Goal: Task Accomplishment & Management: Manage account settings

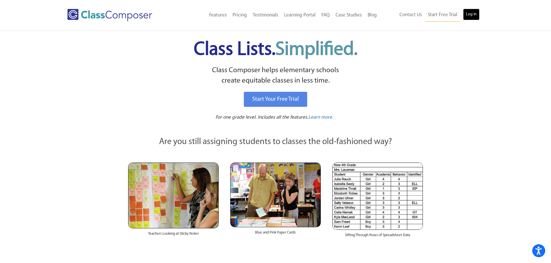
click at [475, 15] on link "Log In" at bounding box center [471, 15] width 16 height 12
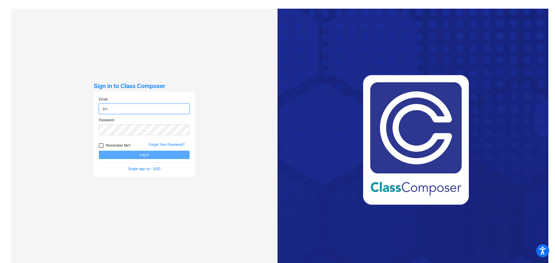
type input "[EMAIL_ADDRESS][DOMAIN_NAME]"
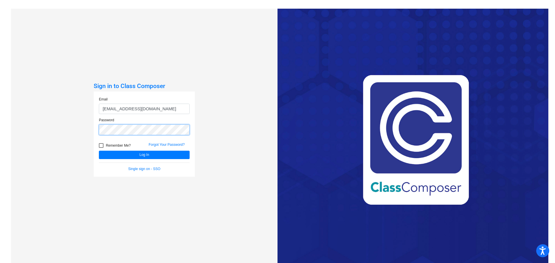
click at [99, 151] on button "Log In" at bounding box center [144, 155] width 91 height 8
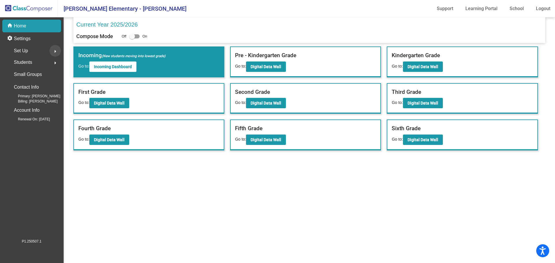
click at [54, 50] on mat-icon "arrow_right" at bounding box center [55, 51] width 7 height 7
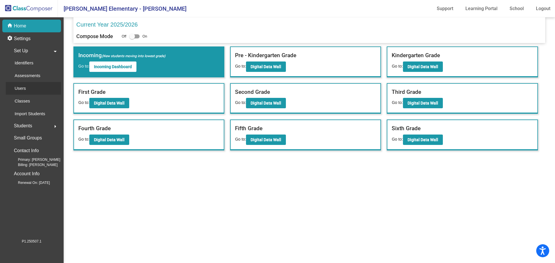
click at [25, 91] on p "Users" at bounding box center [19, 88] width 11 height 7
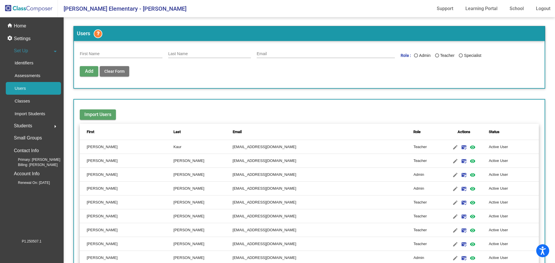
scroll to position [58, 0]
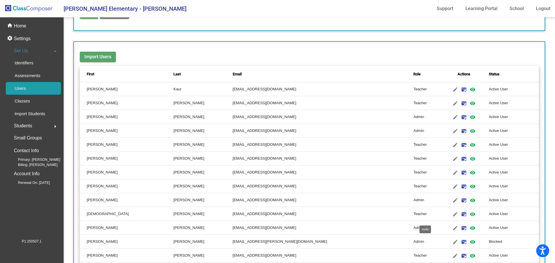
click at [460, 243] on mat-icon "mark_email_read" at bounding box center [463, 242] width 7 height 7
click at [469, 243] on mat-icon "visibility" at bounding box center [472, 242] width 7 height 7
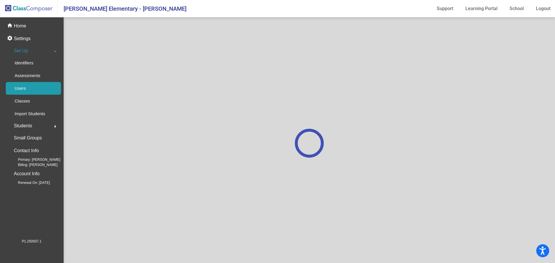
scroll to position [0, 0]
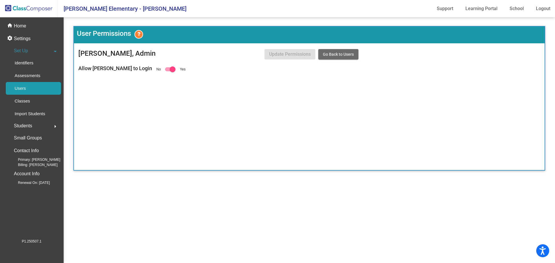
click at [331, 53] on span "Go Back to Users" at bounding box center [338, 54] width 31 height 5
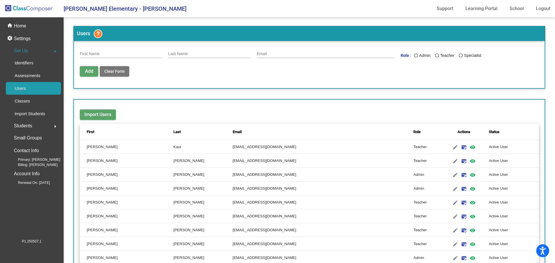
scroll to position [87, 0]
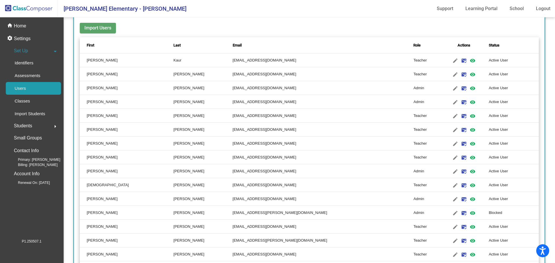
click at [489, 214] on td "Blocked" at bounding box center [514, 213] width 50 height 14
click at [452, 213] on mat-icon "edit" at bounding box center [455, 213] width 7 height 7
type input "[PERSON_NAME]"
type input "[EMAIL_ADDRESS][PERSON_NAME][DOMAIN_NAME]"
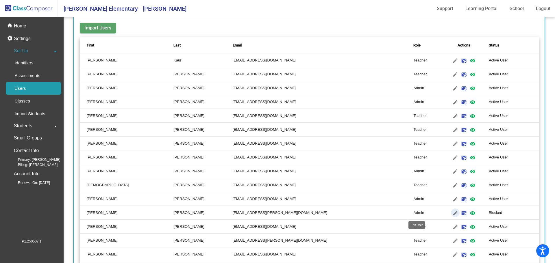
radio input "true"
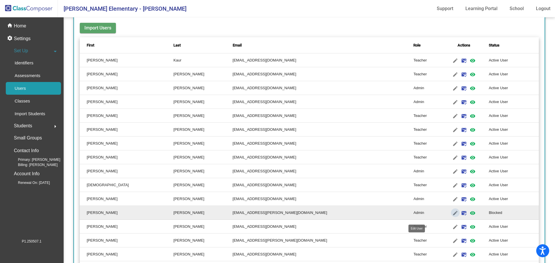
scroll to position [0, 0]
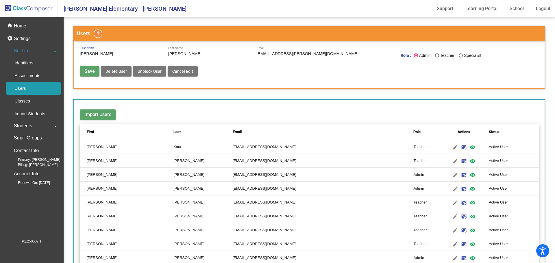
click at [148, 71] on span "Unblock User" at bounding box center [150, 71] width 24 height 5
radio input "false"
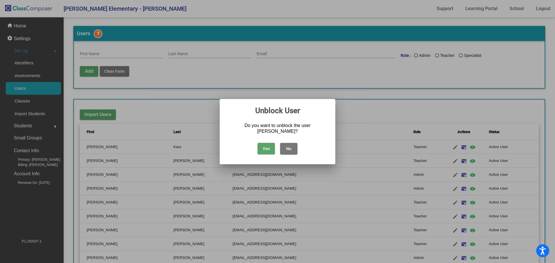
click at [266, 148] on button "Yes" at bounding box center [266, 149] width 17 height 12
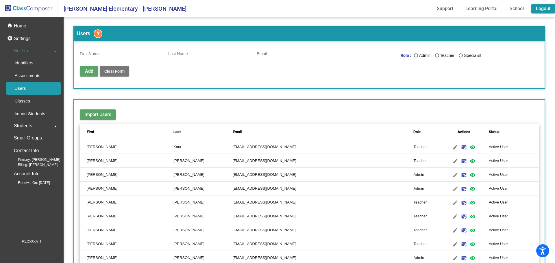
click at [547, 8] on link "Logout" at bounding box center [543, 8] width 24 height 9
